Goal: Information Seeking & Learning: Learn about a topic

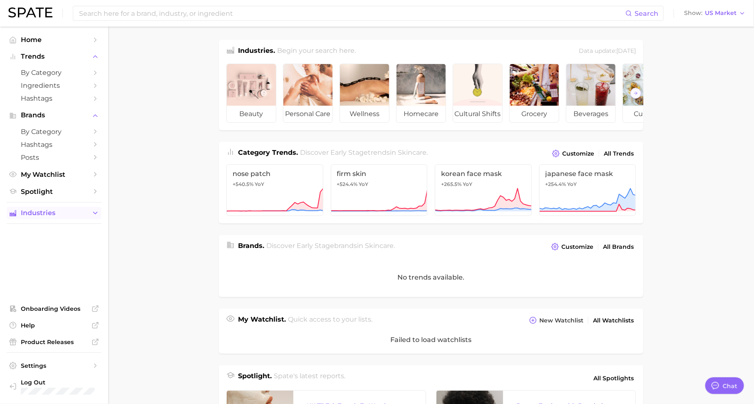
click at [65, 215] on span "Industries" at bounding box center [54, 212] width 67 height 7
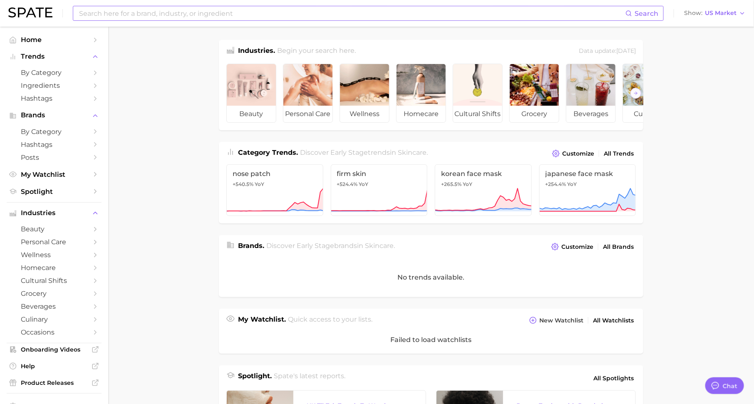
click at [446, 12] on input at bounding box center [351, 13] width 547 height 14
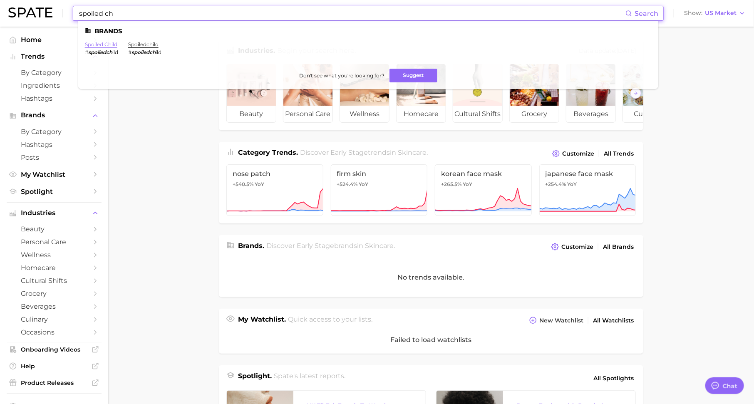
type input "spoiled ch"
click at [108, 45] on link "spoiled child" at bounding box center [101, 44] width 32 height 6
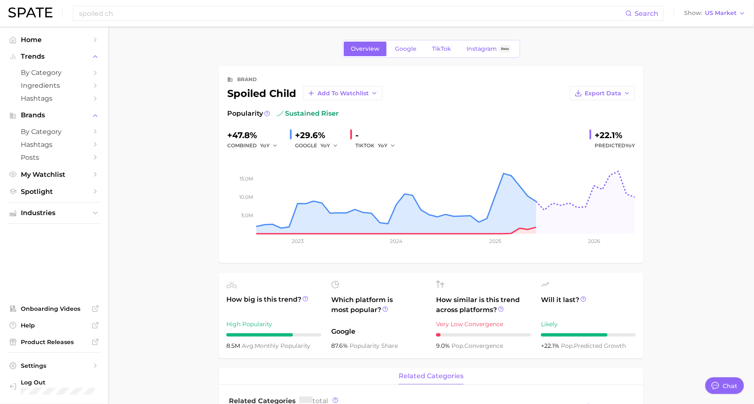
type textarea "x"
click at [405, 51] on span "Google" at bounding box center [406, 48] width 22 height 7
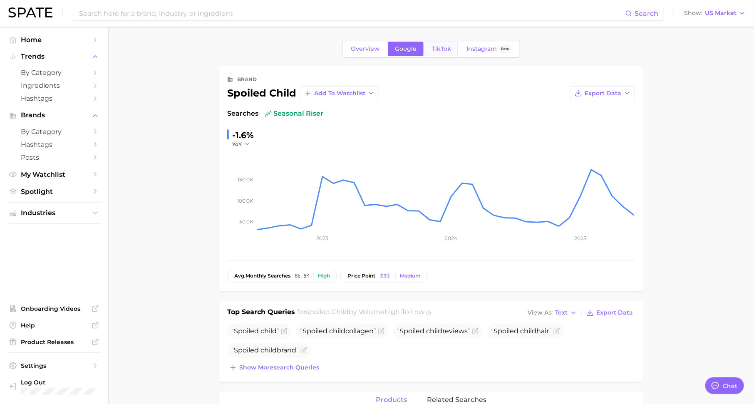
click at [432, 48] on span "TikTok" at bounding box center [441, 48] width 19 height 7
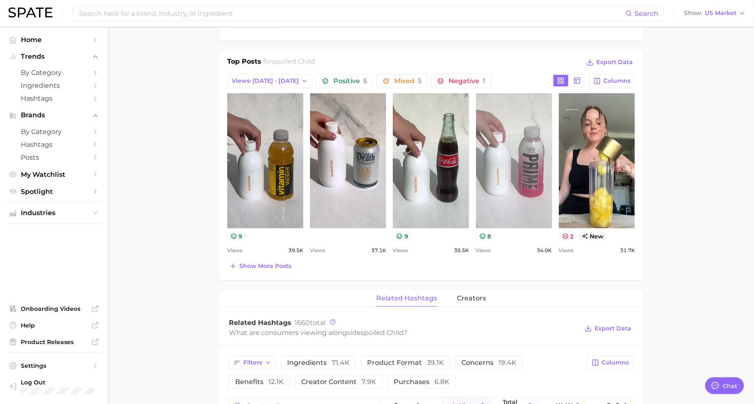
scroll to position [330, 0]
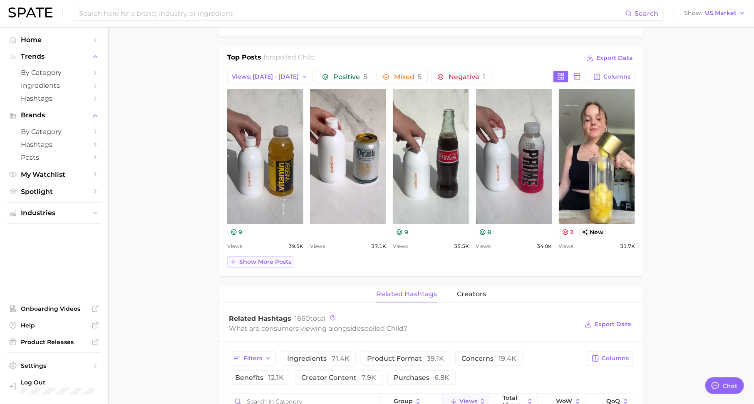
click at [256, 260] on span "Show more posts" at bounding box center [265, 261] width 52 height 7
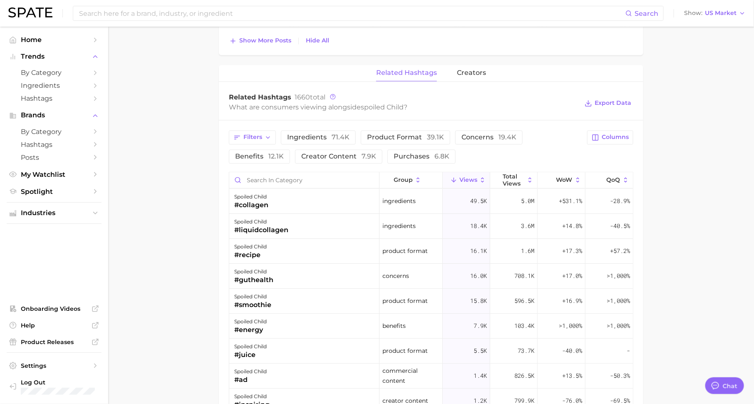
scroll to position [724, 0]
click at [606, 135] on span "Columns" at bounding box center [615, 138] width 27 height 7
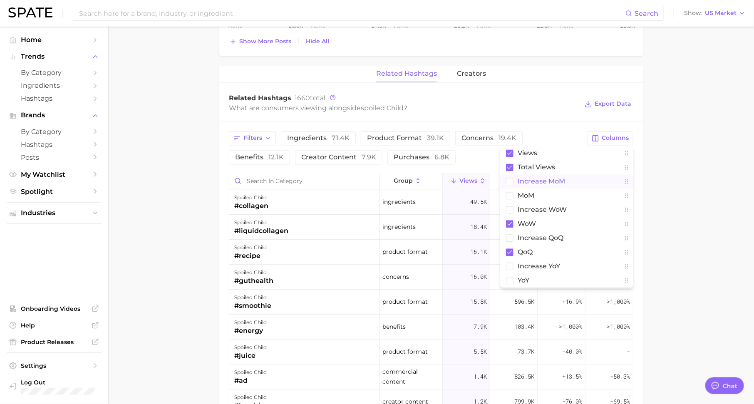
click at [561, 181] on span "increase MoM" at bounding box center [541, 181] width 47 height 7
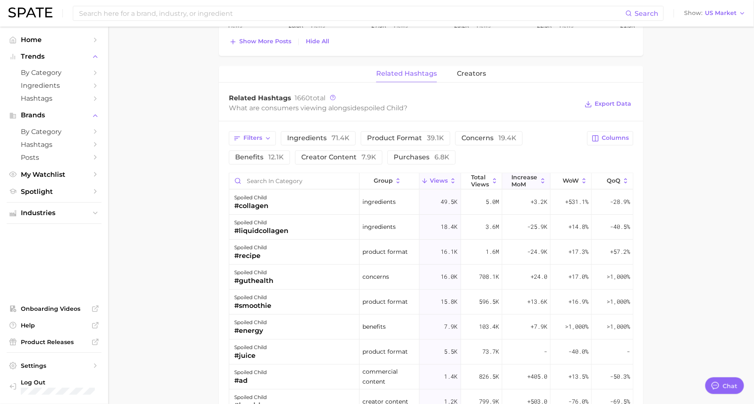
click at [533, 179] on span "increase MoM" at bounding box center [525, 180] width 26 height 13
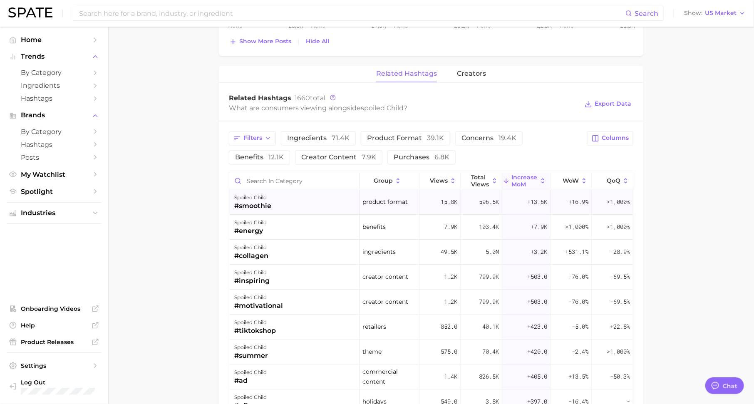
click at [535, 200] on span "+13.6k" at bounding box center [537, 202] width 20 height 10
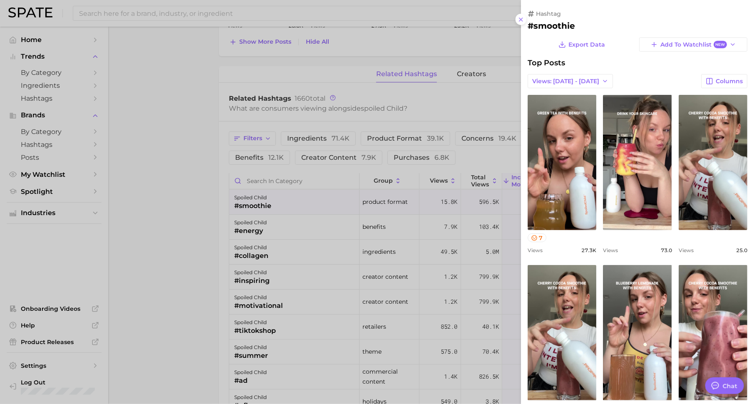
scroll to position [0, 0]
click at [458, 208] on div at bounding box center [377, 202] width 754 height 404
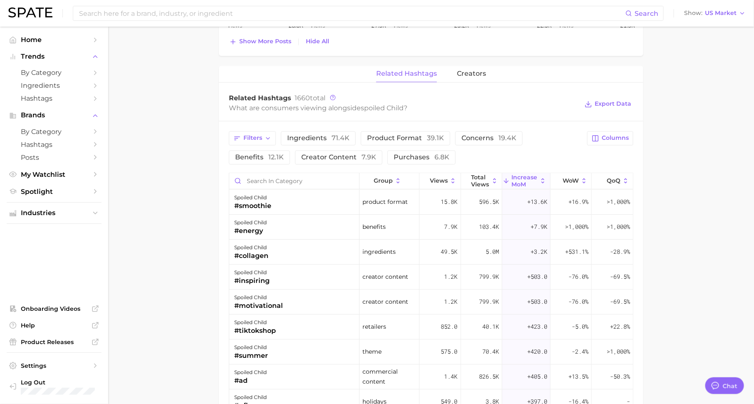
scroll to position [32, 0]
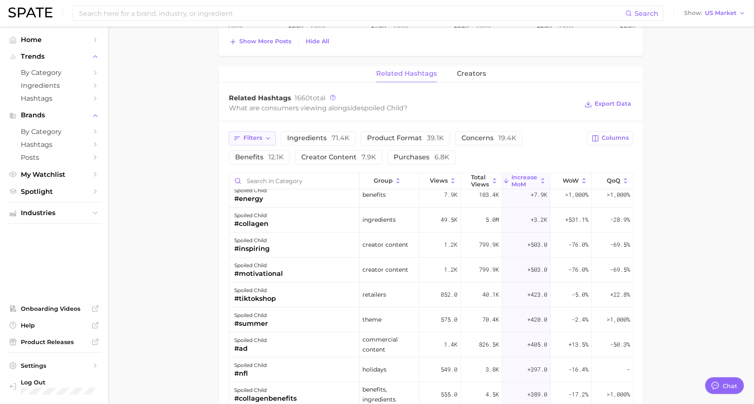
click at [263, 131] on button "Filters" at bounding box center [252, 138] width 47 height 14
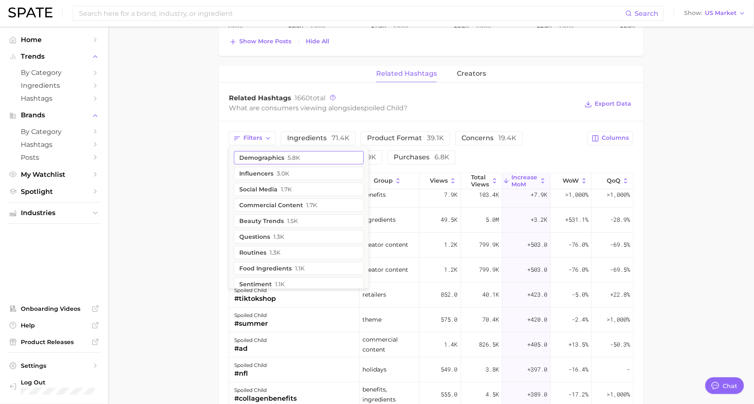
click at [278, 161] on button "demographics 5.8k" at bounding box center [299, 157] width 130 height 13
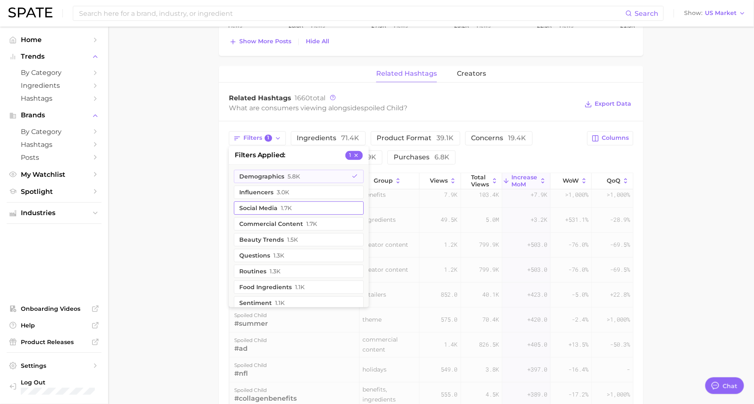
scroll to position [0, 0]
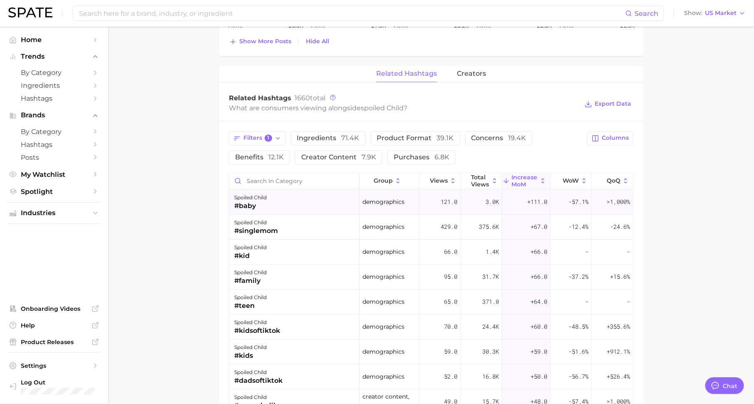
click at [287, 208] on div "spoiled child #baby" at bounding box center [294, 202] width 130 height 25
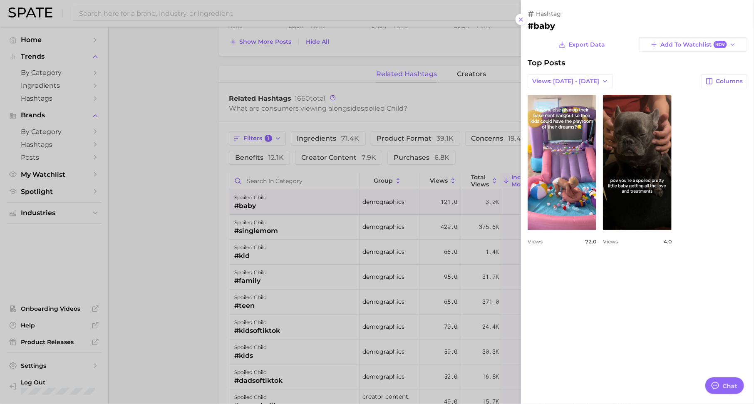
click at [259, 209] on div at bounding box center [377, 202] width 754 height 404
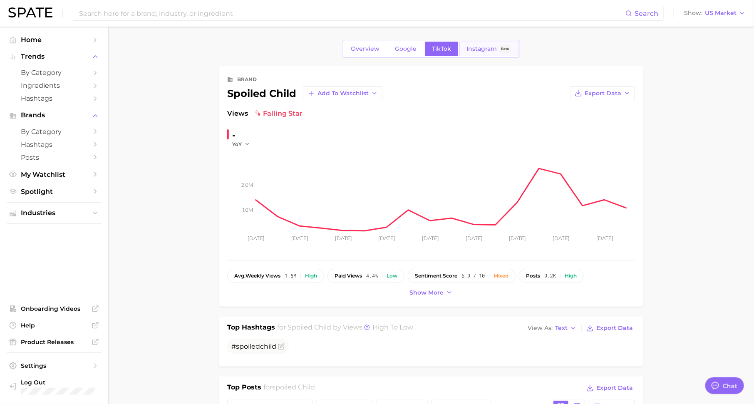
click at [476, 53] on link "Instagram Beta" at bounding box center [488, 49] width 59 height 15
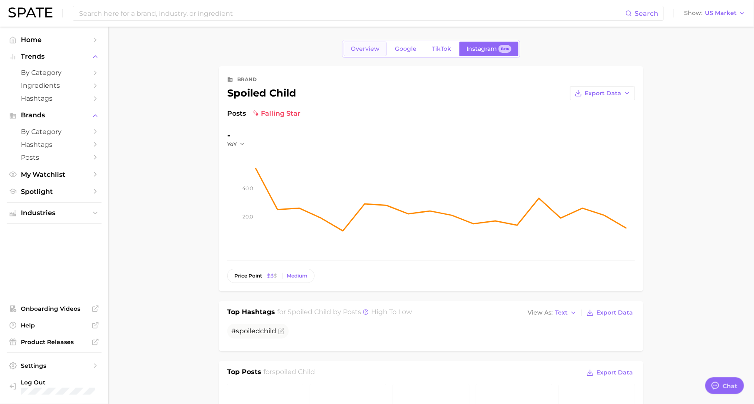
click at [355, 46] on span "Overview" at bounding box center [365, 48] width 29 height 7
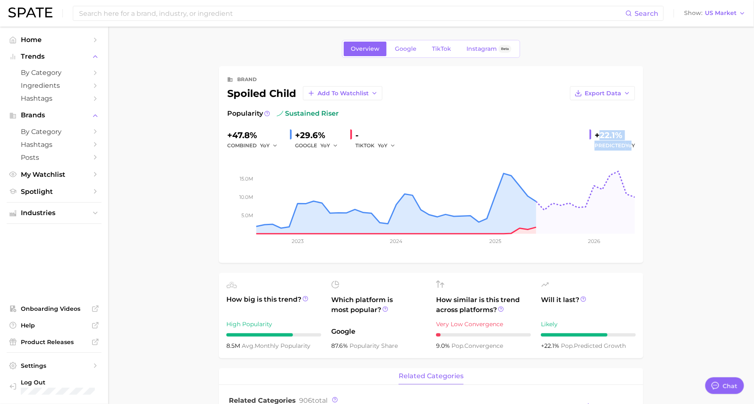
drag, startPoint x: 598, startPoint y: 137, endPoint x: 629, endPoint y: 144, distance: 32.5
click at [629, 144] on div "+22.1% Predicted YoY" at bounding box center [611, 140] width 45 height 22
click at [409, 54] on link "Google" at bounding box center [406, 49] width 36 height 15
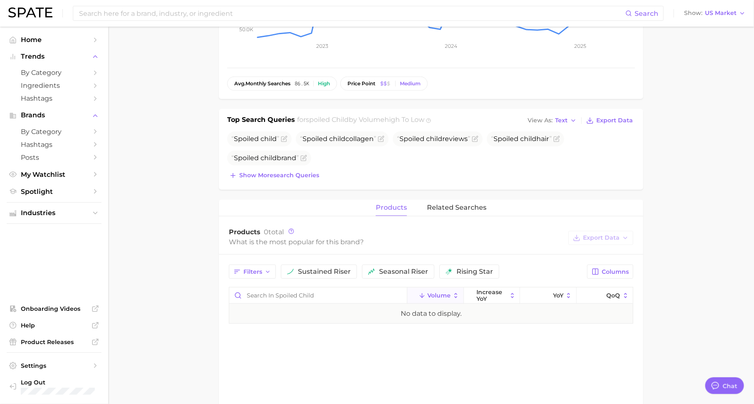
scroll to position [202, 0]
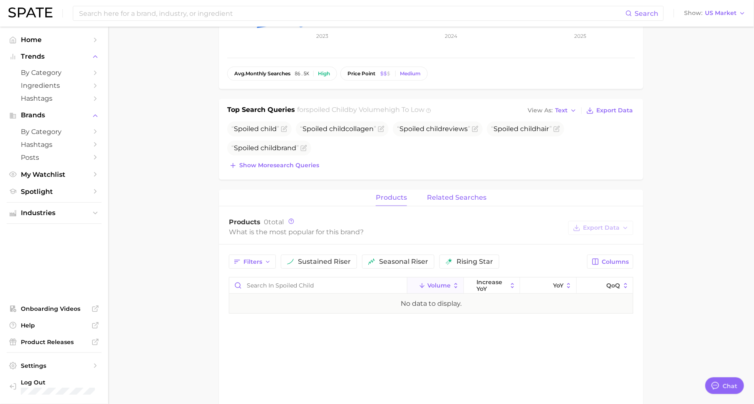
click at [470, 202] on button "related searches" at bounding box center [456, 198] width 59 height 16
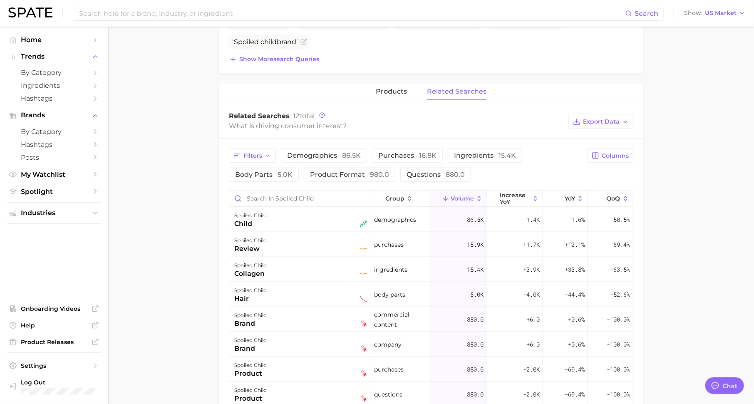
scroll to position [329, 0]
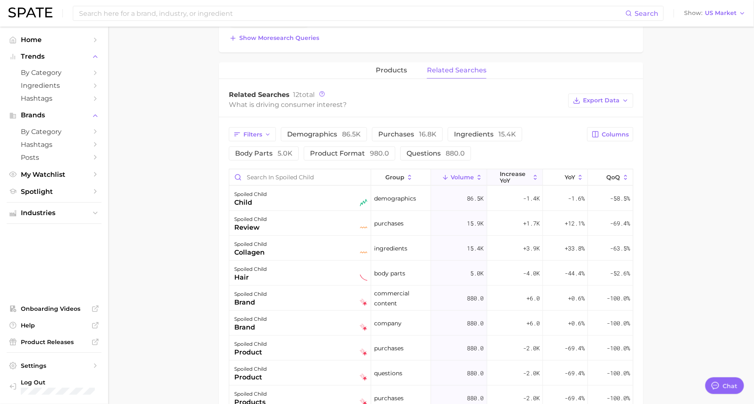
click at [525, 173] on span "increase YoY" at bounding box center [515, 177] width 30 height 13
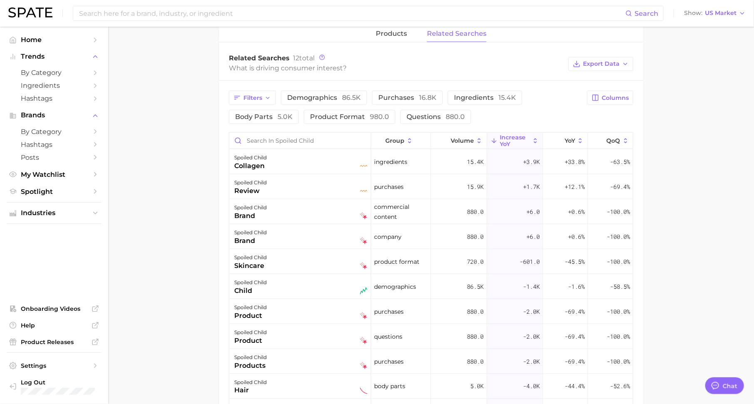
scroll to position [370, 0]
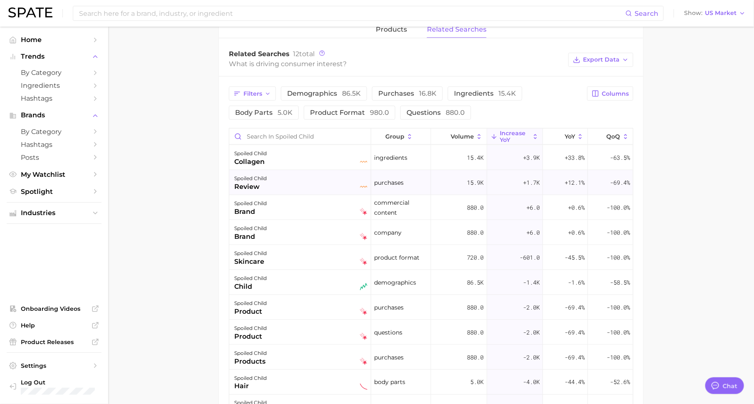
click at [332, 174] on div "spoiled child review" at bounding box center [300, 182] width 133 height 18
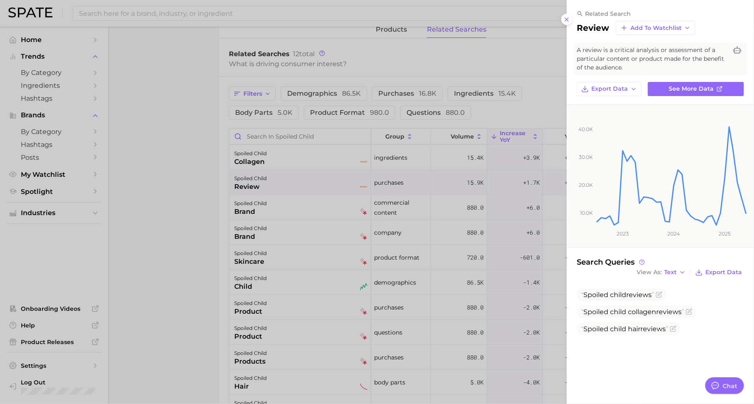
click at [408, 269] on div at bounding box center [377, 202] width 754 height 404
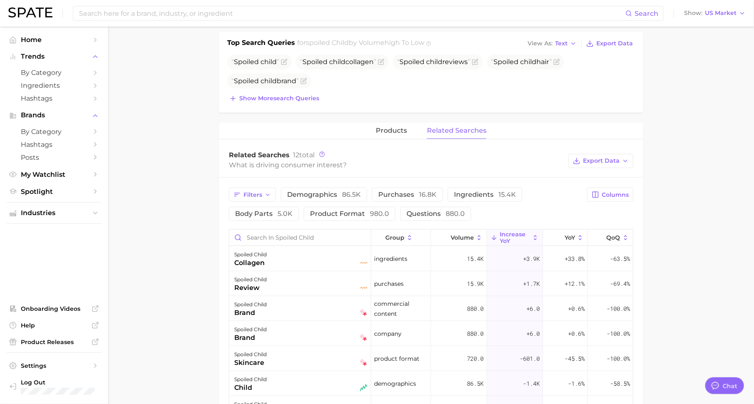
scroll to position [0, 0]
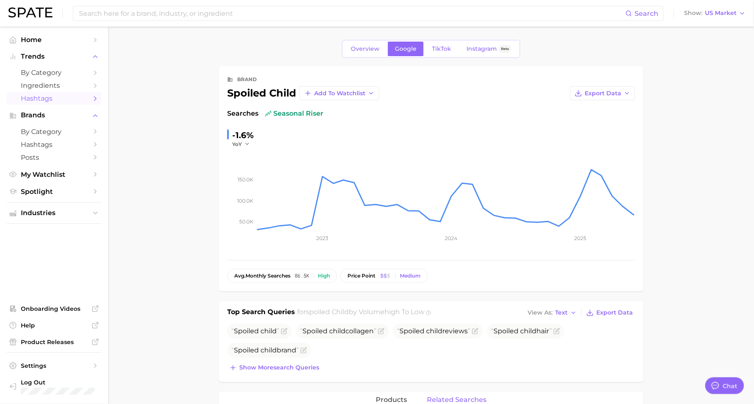
click at [84, 97] on span "Hashtags" at bounding box center [54, 98] width 67 height 8
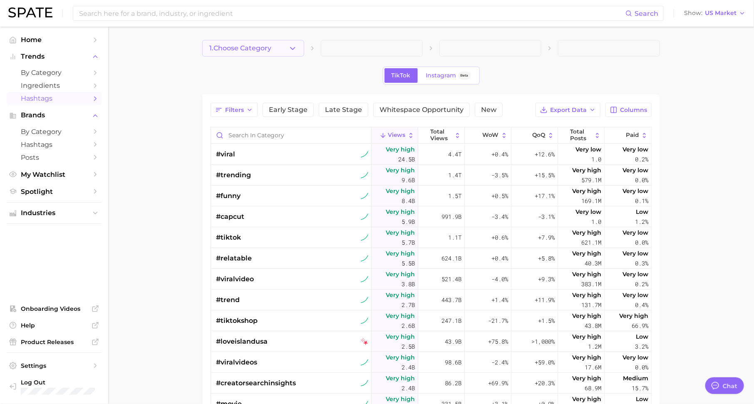
click at [276, 47] on button "1. Choose Category" at bounding box center [253, 48] width 102 height 17
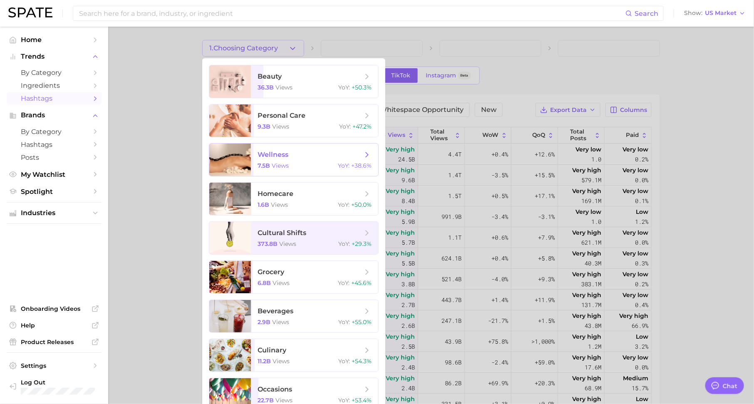
click at [310, 169] on div "7.5b views YoY : +38.6%" at bounding box center [315, 165] width 114 height 7
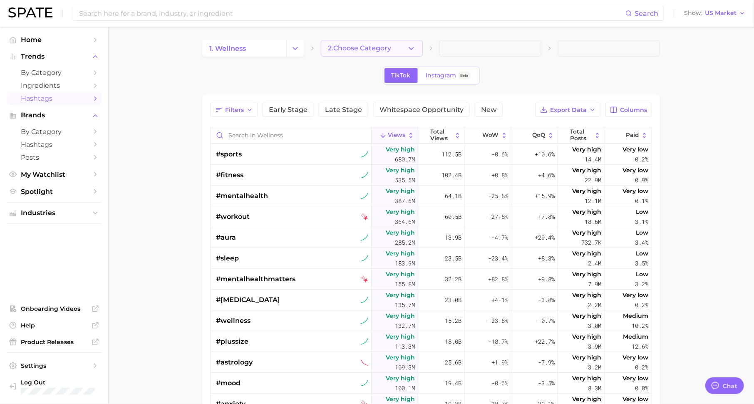
click at [383, 50] on span "2. Choose Category" at bounding box center [359, 48] width 63 height 7
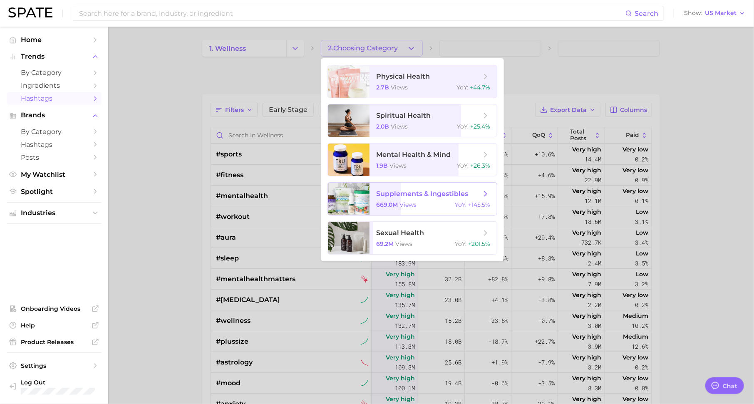
click at [414, 202] on span "views" at bounding box center [407, 204] width 17 height 7
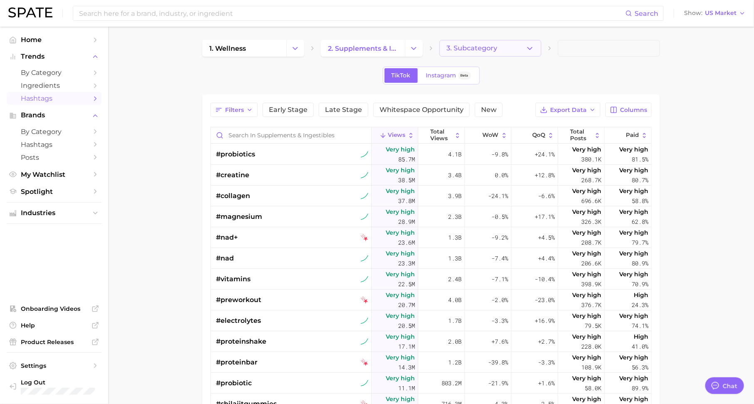
click at [488, 48] on span "3. Subcategory" at bounding box center [471, 48] width 51 height 7
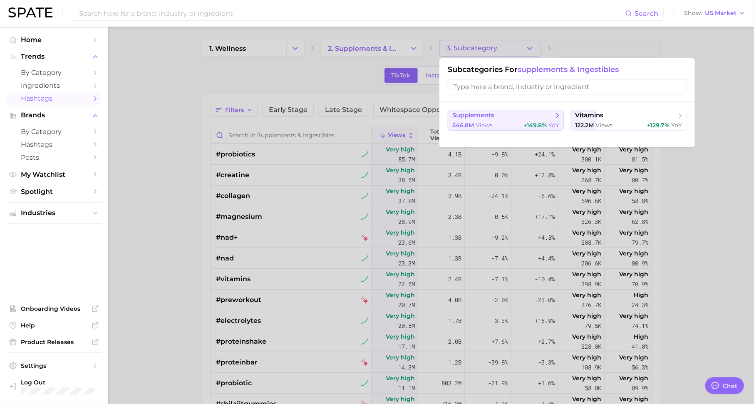
click at [526, 111] on span "supplements" at bounding box center [502, 115] width 101 height 8
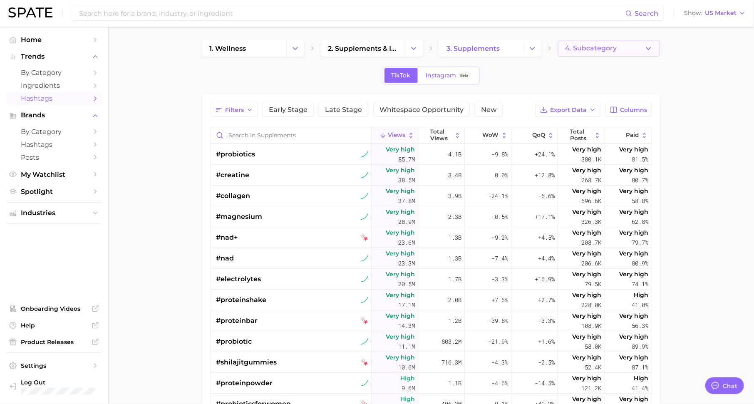
click at [570, 46] on span "4. Subcategory" at bounding box center [591, 48] width 52 height 7
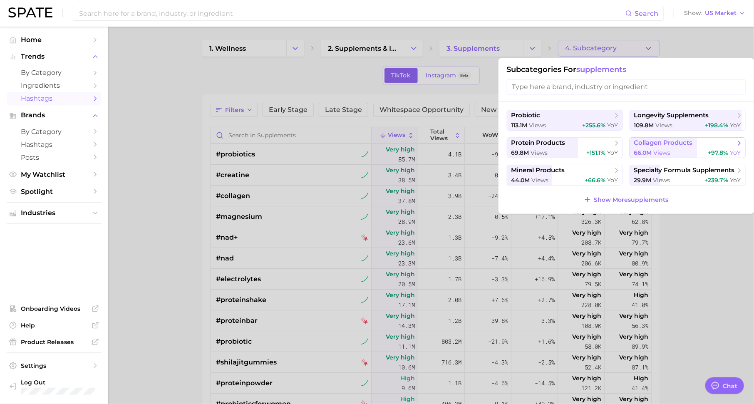
click at [653, 154] on span "66.0m views" at bounding box center [652, 153] width 37 height 8
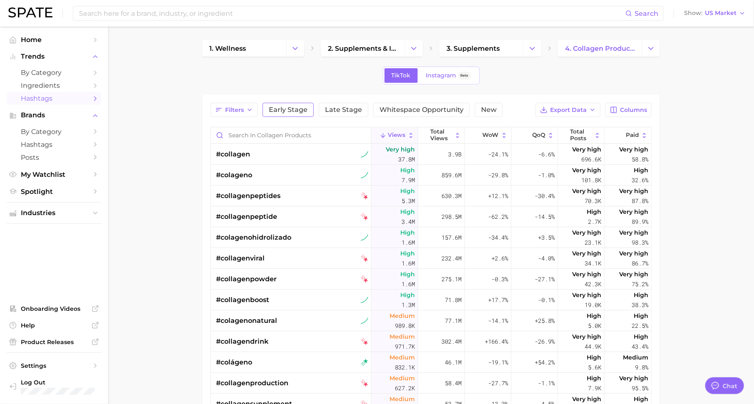
click at [291, 103] on button "Early Stage" at bounding box center [288, 110] width 51 height 14
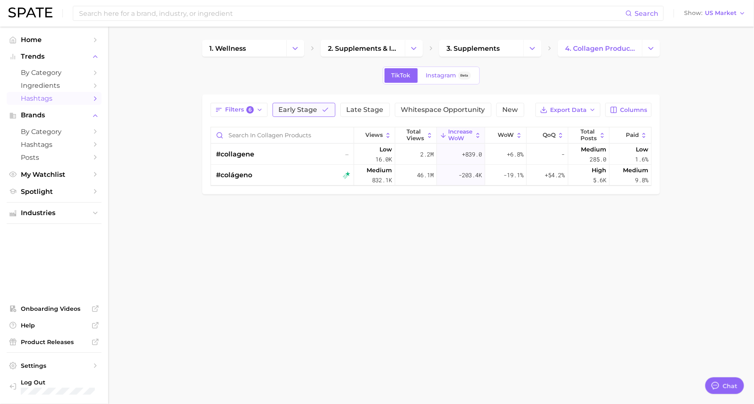
click at [306, 109] on span "Early Stage" at bounding box center [298, 110] width 39 height 7
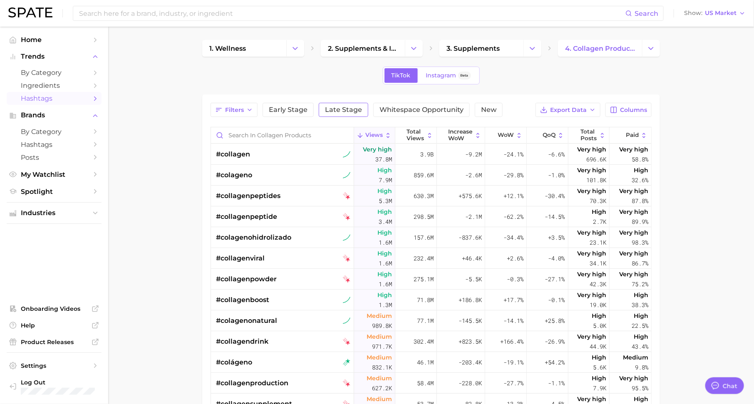
click at [348, 111] on span "Late Stage" at bounding box center [343, 110] width 37 height 7
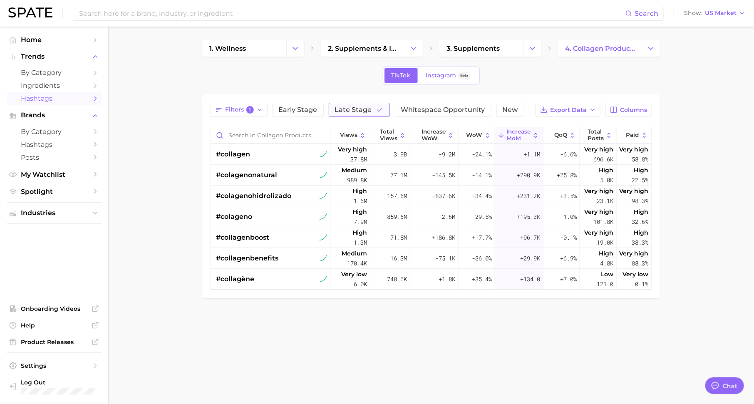
click at [338, 109] on span "Late Stage" at bounding box center [353, 110] width 37 height 7
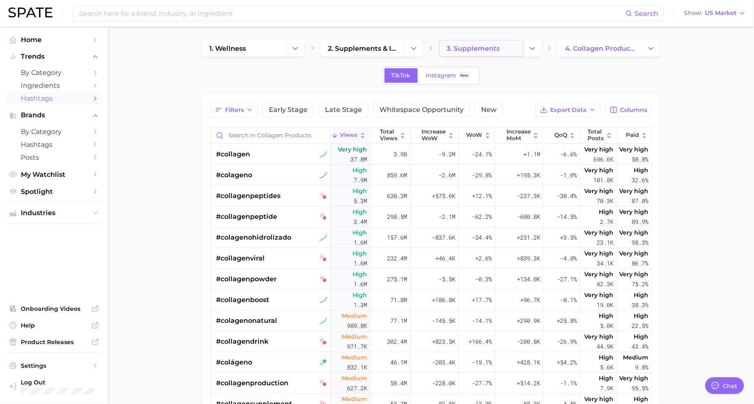
click at [456, 49] on span "3. supplements" at bounding box center [472, 49] width 53 height 8
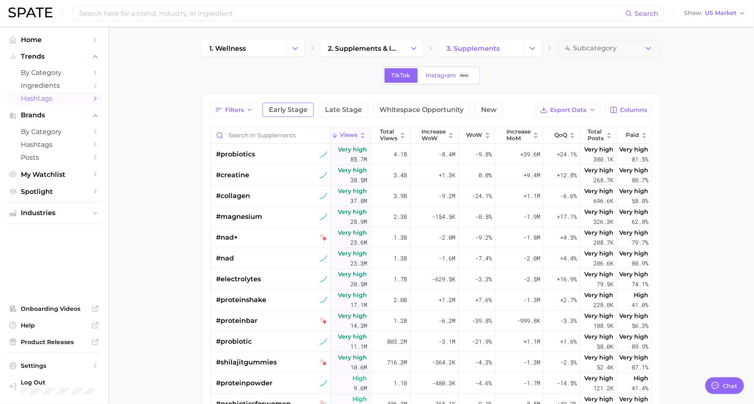
click at [298, 108] on span "Early Stage" at bounding box center [288, 110] width 39 height 7
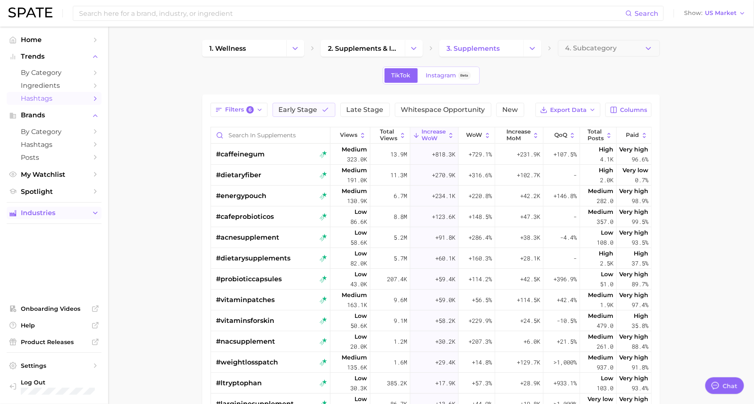
click at [73, 211] on span "Industries" at bounding box center [54, 212] width 67 height 7
